Goal: Information Seeking & Learning: Learn about a topic

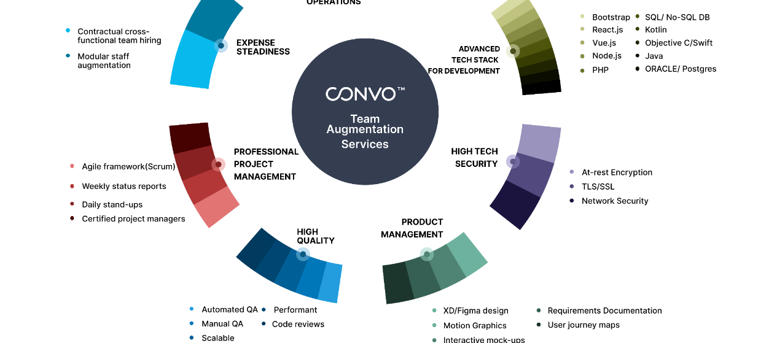
click at [424, 187] on div "Our Services Our services are designed to complement you where you need it the …" at bounding box center [389, 26] width 700 height 700
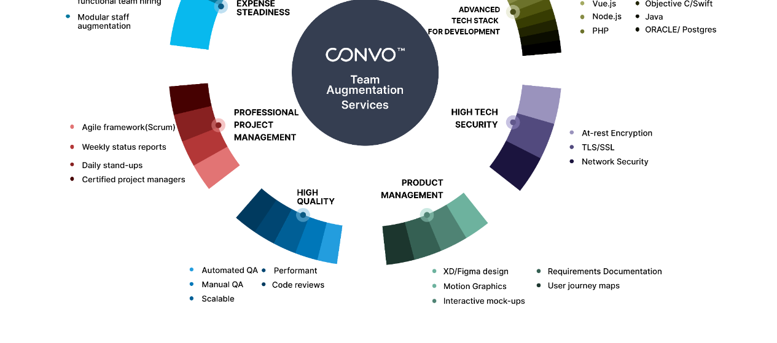
click at [424, 187] on img at bounding box center [388, 67] width 681 height 540
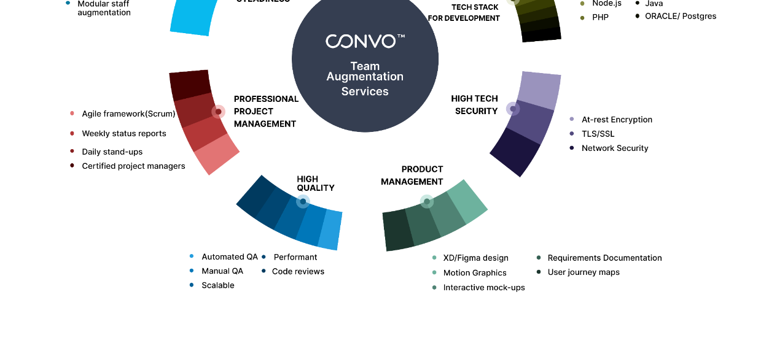
click at [424, 187] on img at bounding box center [388, 54] width 681 height 540
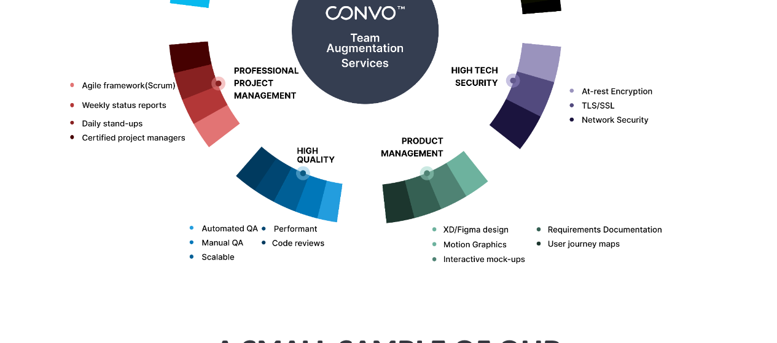
scroll to position [766, 0]
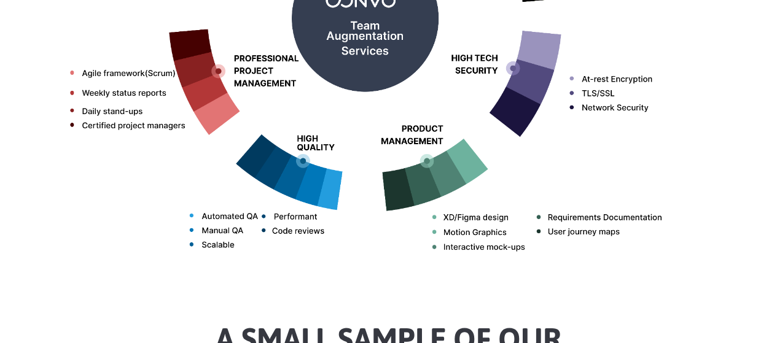
click at [424, 187] on img at bounding box center [388, 13] width 681 height 540
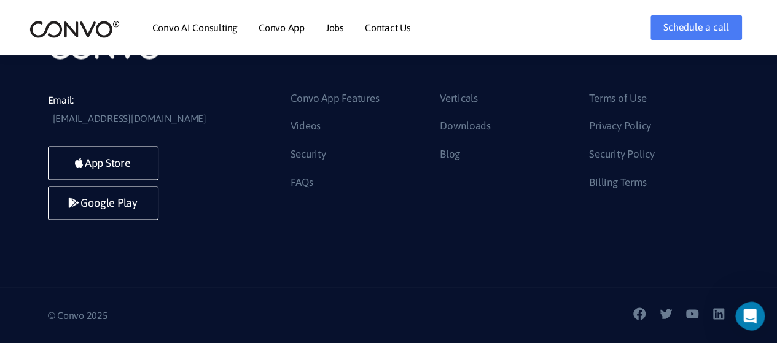
scroll to position [16736, 0]
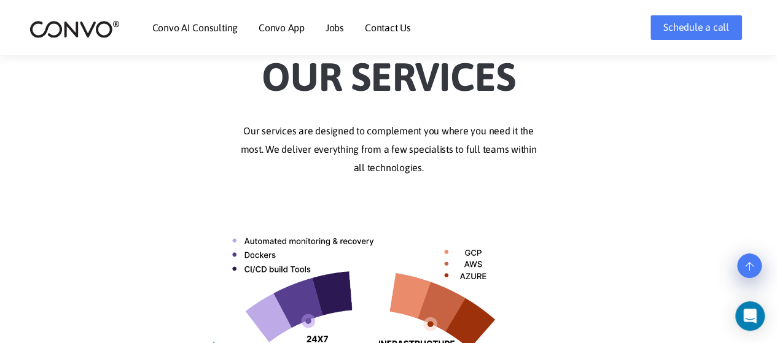
scroll to position [322, 0]
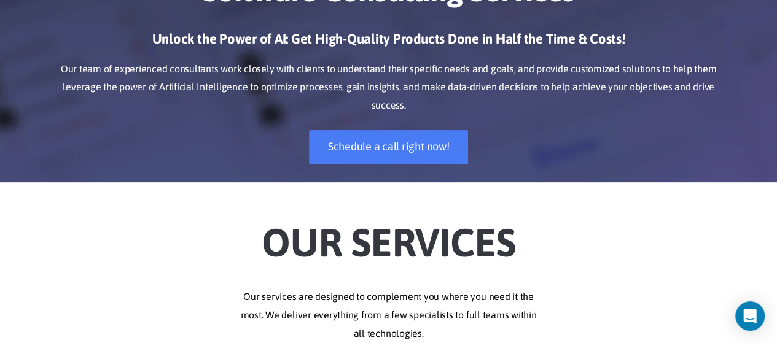
scroll to position [0, 0]
